Goal: Transaction & Acquisition: Purchase product/service

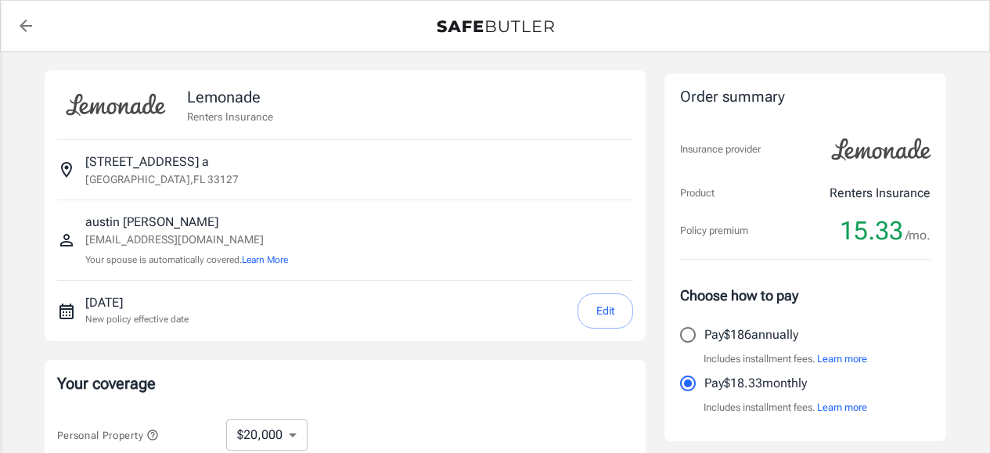
select select "20000"
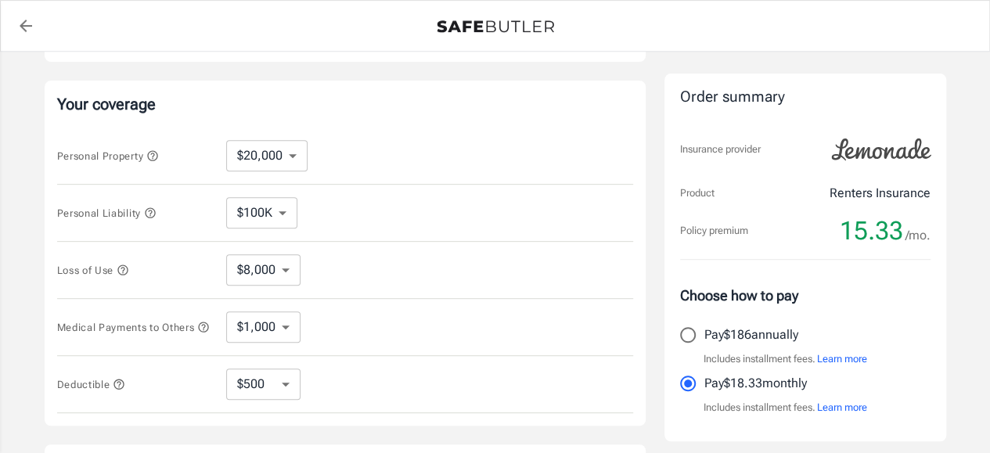
scroll to position [280, 0]
click at [126, 272] on icon "button" at bounding box center [123, 269] width 13 height 13
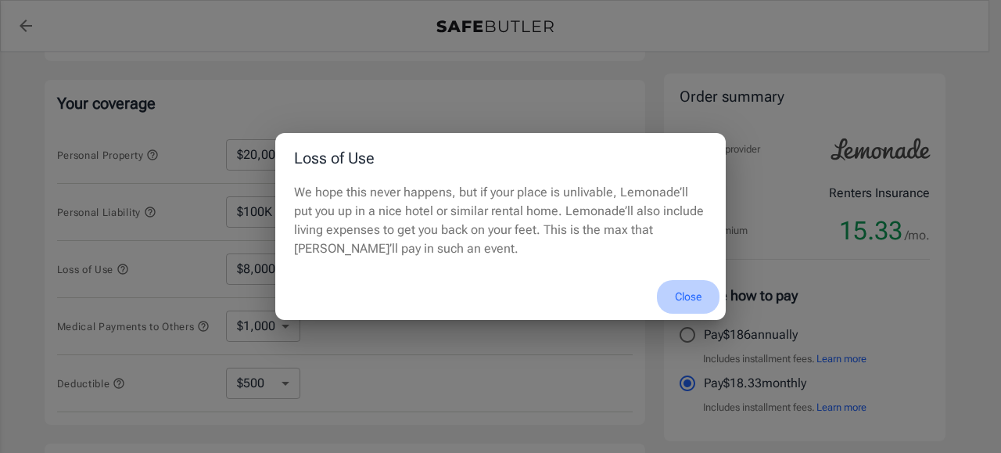
click at [684, 295] on button "Close" at bounding box center [688, 297] width 63 height 34
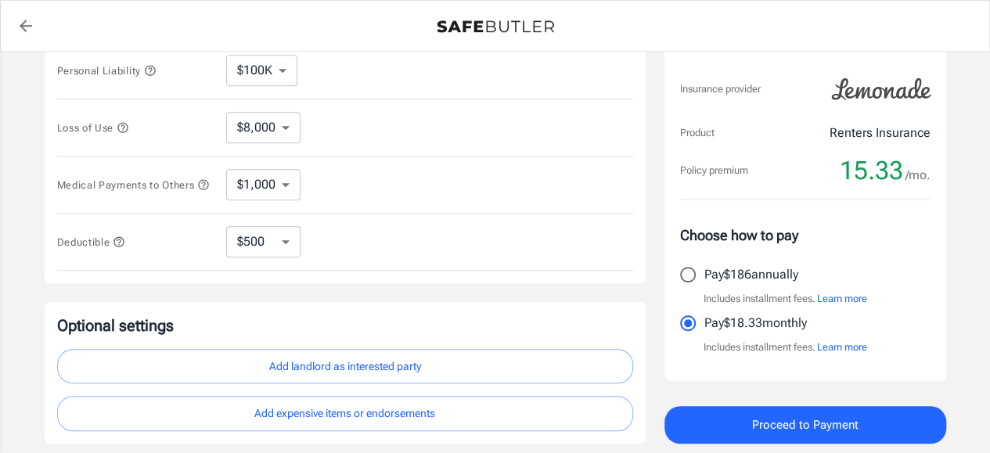
scroll to position [465, 0]
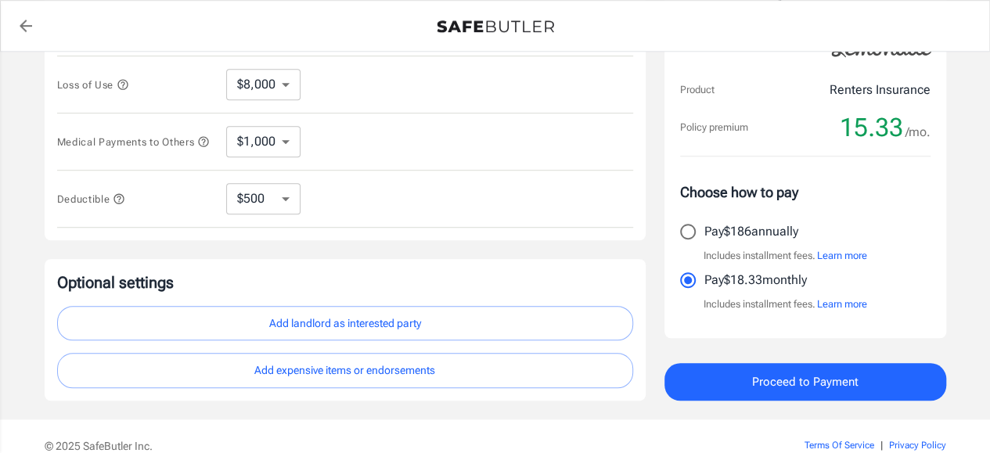
click at [288, 133] on select "$1,000 $2,000 $3,000 $4,000 $5,000" at bounding box center [263, 141] width 74 height 31
click at [394, 162] on div "Medical Payments to Others $1,000 $2,000 $3,000 $4,000 $5,000 ​" at bounding box center [345, 141] width 576 height 57
click at [281, 201] on select "$250 $500 $1,000" at bounding box center [263, 198] width 74 height 31
select select "1000"
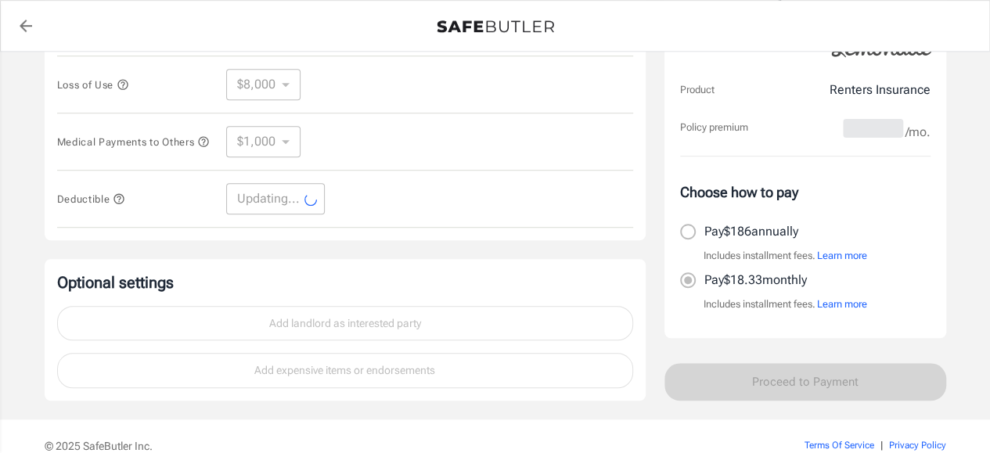
select select "1000"
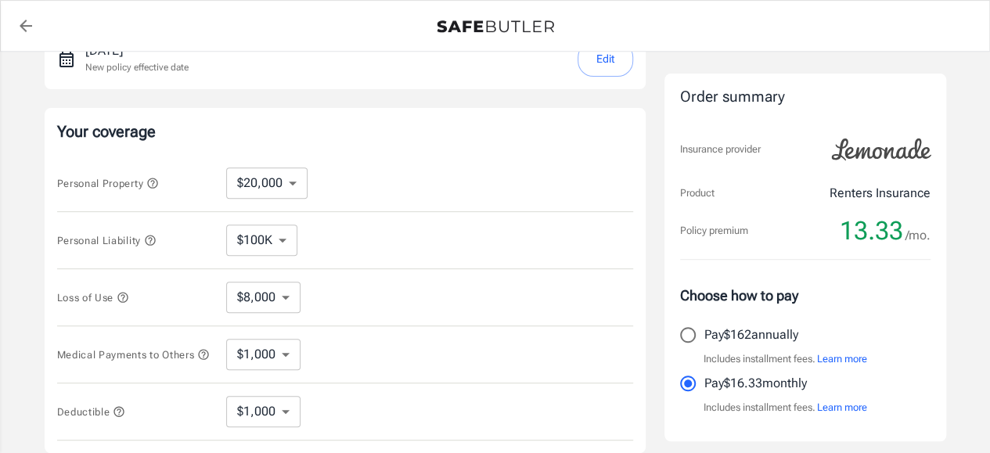
scroll to position [250, 0]
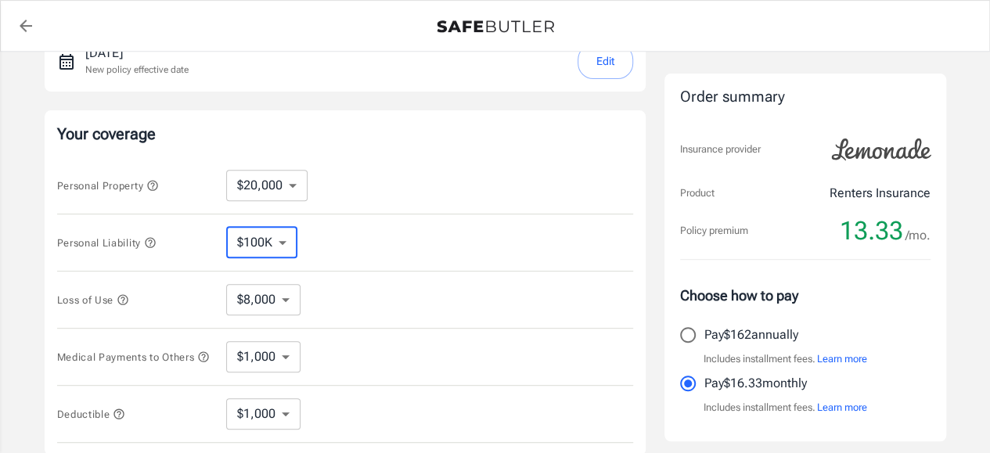
click at [282, 242] on select "$100K $200K $300K $400K $500K" at bounding box center [261, 242] width 71 height 31
click at [355, 186] on div "Personal Property $10,000 $20,000 $30,000 $40,000 $50,000 $100K ​" at bounding box center [345, 185] width 576 height 57
click at [272, 303] on select "$8,000" at bounding box center [263, 299] width 74 height 31
click at [339, 273] on div "Loss of Use $8,000 ​" at bounding box center [345, 299] width 576 height 57
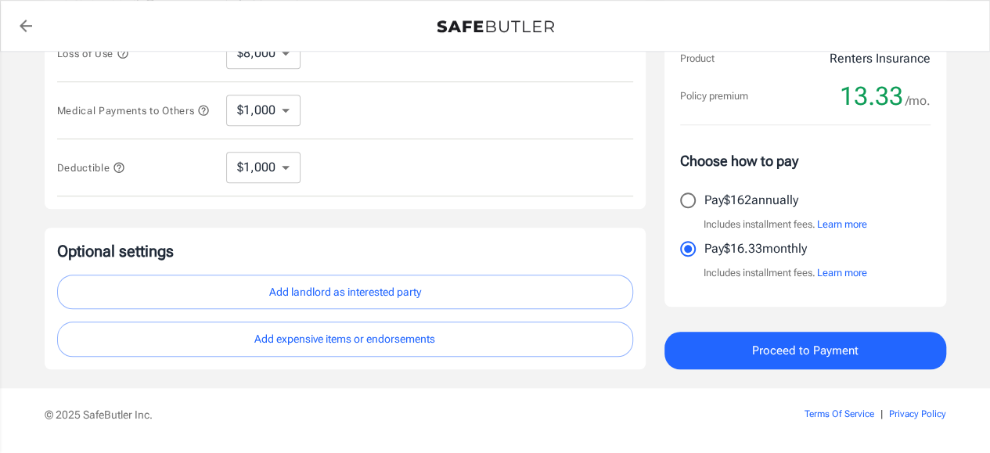
scroll to position [542, 0]
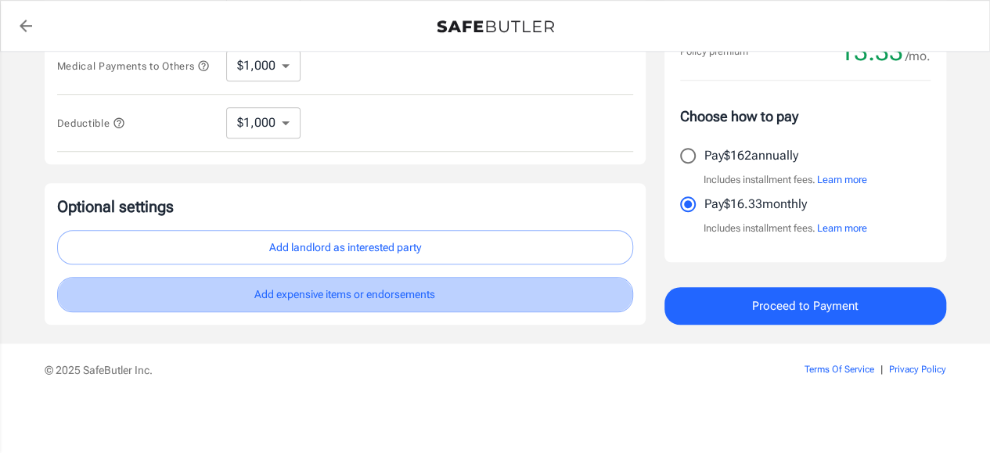
click at [343, 301] on button "Add expensive items or endorsements" at bounding box center [345, 294] width 576 height 35
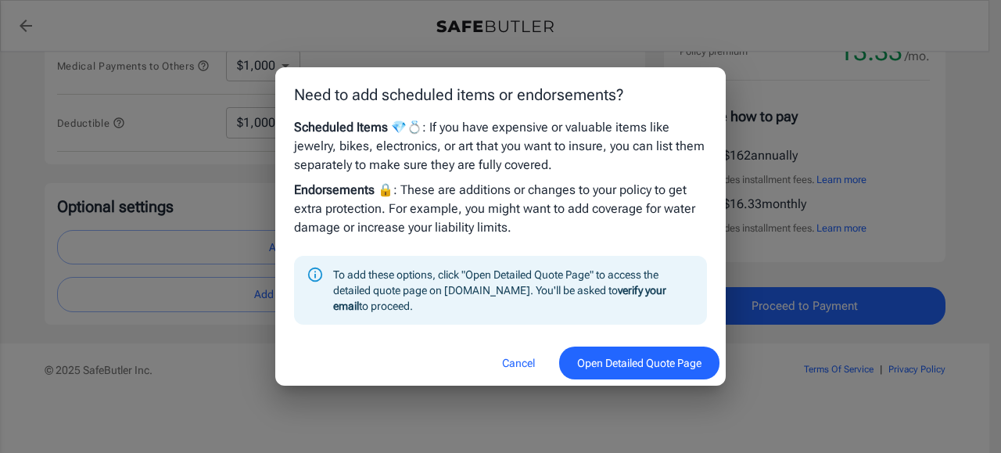
click at [394, 315] on div "To add these options, click "Open Detailed Quote Page" to access the detailed q…" at bounding box center [513, 289] width 361 height 59
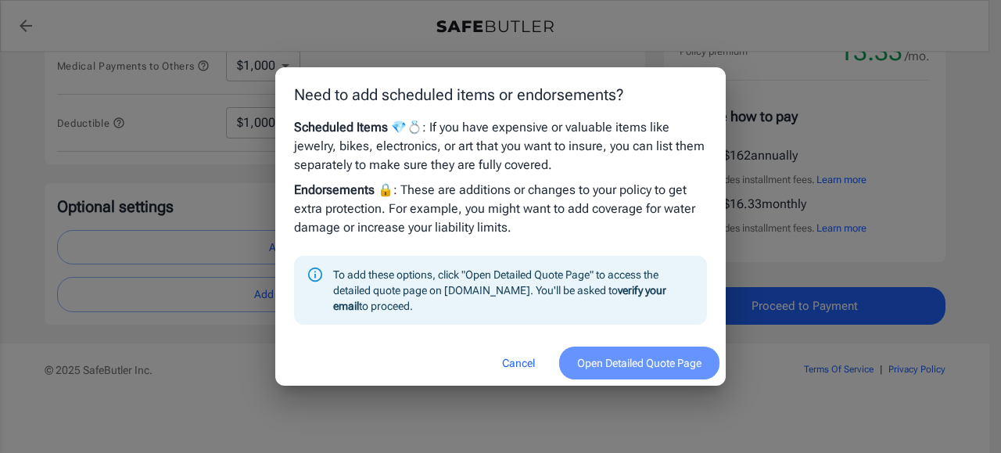
click at [570, 360] on button "Open Detailed Quote Page" at bounding box center [639, 364] width 160 height 34
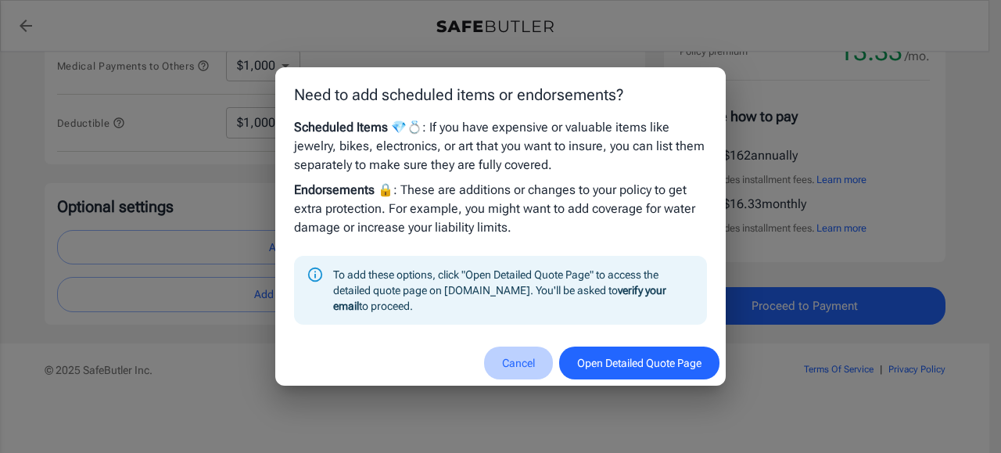
click at [512, 365] on button "Cancel" at bounding box center [518, 364] width 69 height 34
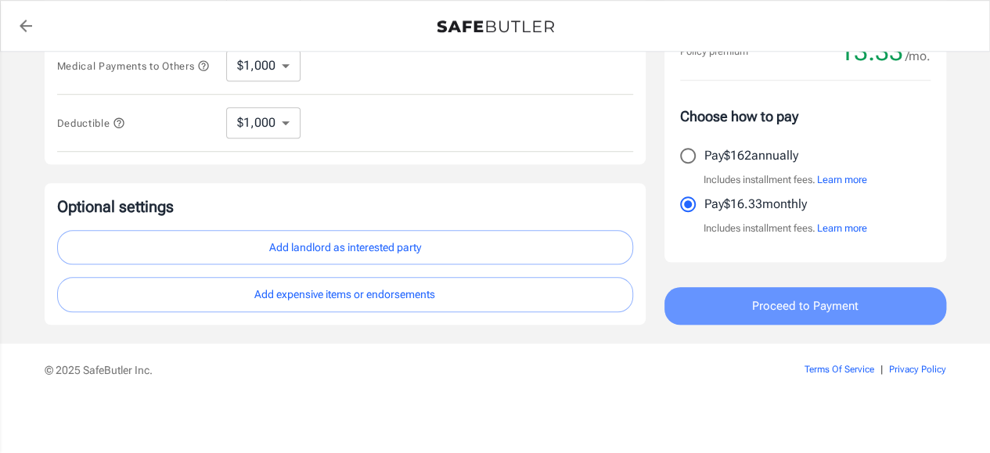
click at [714, 301] on button "Proceed to Payment" at bounding box center [805, 306] width 282 height 38
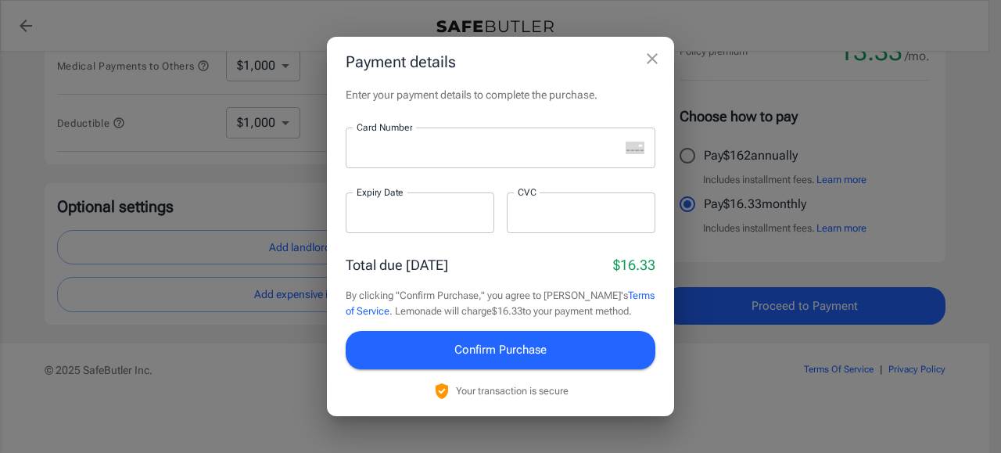
click at [476, 137] on div at bounding box center [483, 148] width 274 height 41
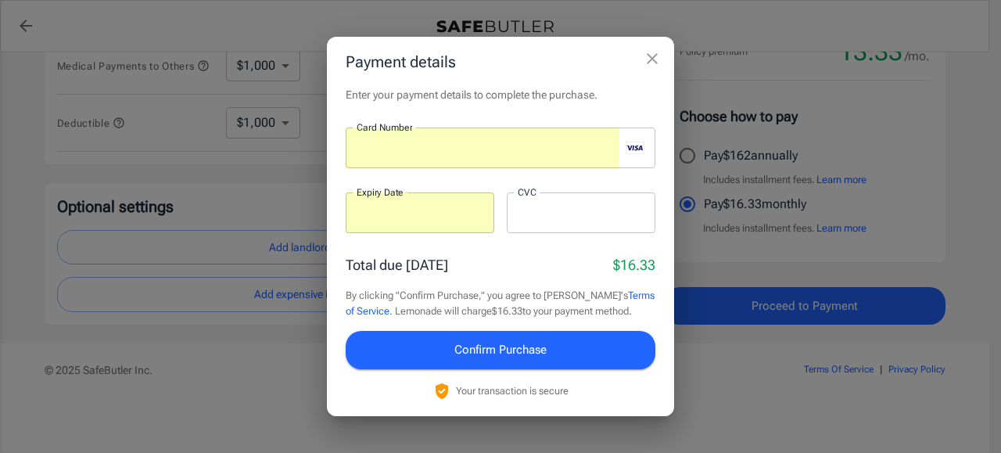
click at [524, 204] on div at bounding box center [581, 212] width 149 height 41
